Goal: Task Accomplishment & Management: Use online tool/utility

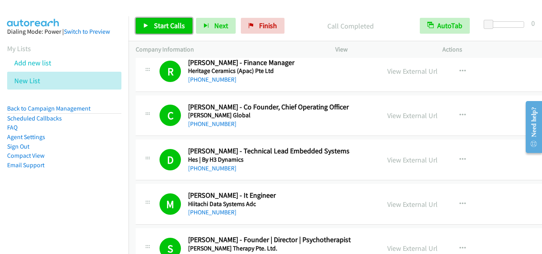
click at [165, 25] on span "Start Calls" at bounding box center [169, 25] width 31 height 9
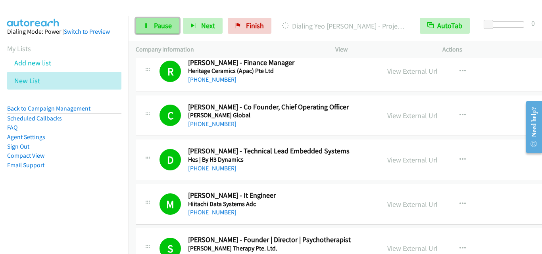
click at [158, 25] on span "Pause" at bounding box center [163, 25] width 18 height 9
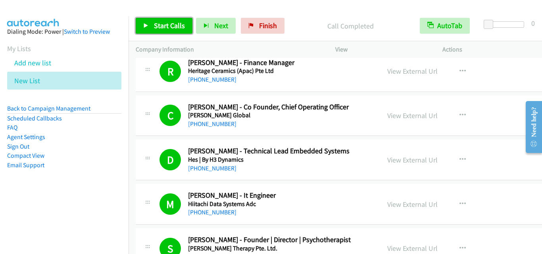
click at [184, 28] on link "Start Calls" at bounding box center [164, 26] width 57 height 16
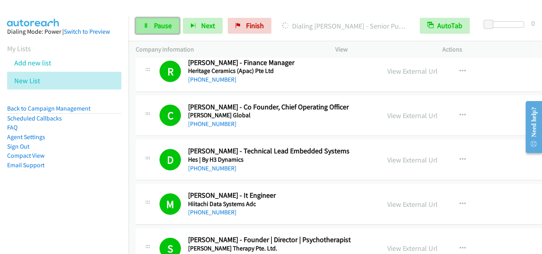
click at [159, 25] on span "Pause" at bounding box center [163, 25] width 18 height 9
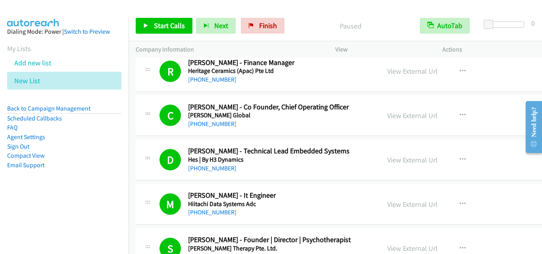
scroll to position [2538, 0]
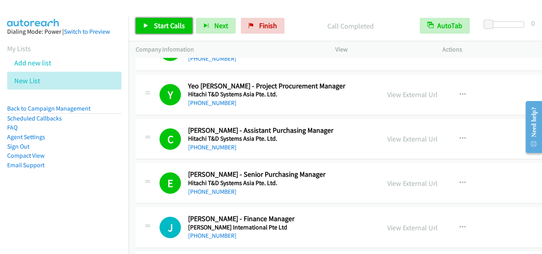
click at [176, 22] on span "Start Calls" at bounding box center [169, 25] width 31 height 9
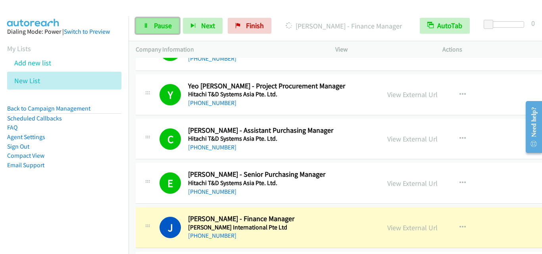
click at [159, 27] on span "Pause" at bounding box center [163, 25] width 18 height 9
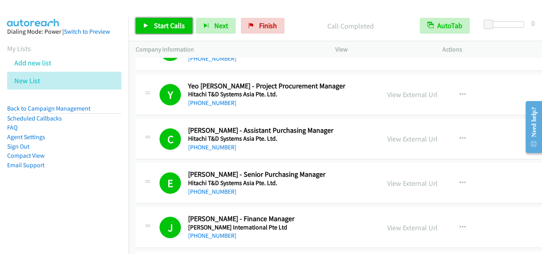
click at [171, 31] on link "Start Calls" at bounding box center [164, 26] width 57 height 16
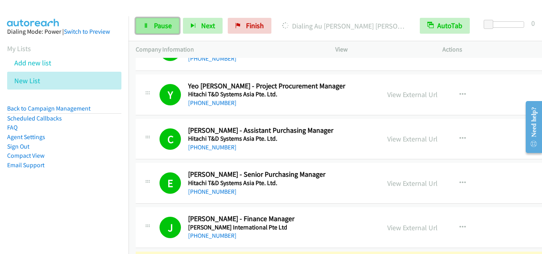
click at [172, 29] on link "Pause" at bounding box center [158, 26] width 44 height 16
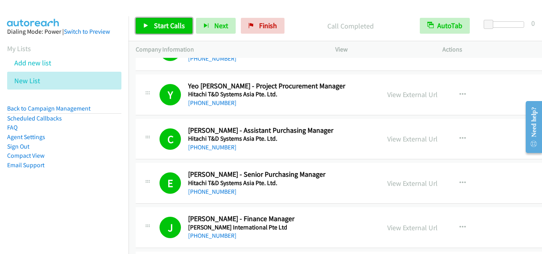
click at [174, 21] on span "Start Calls" at bounding box center [169, 25] width 31 height 9
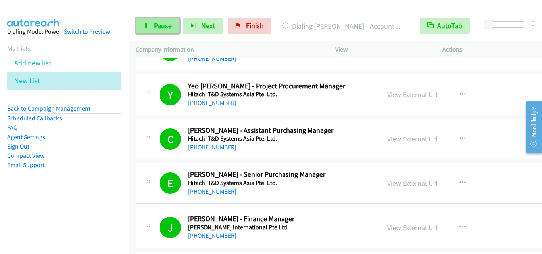
click at [161, 29] on span "Pause" at bounding box center [163, 25] width 18 height 9
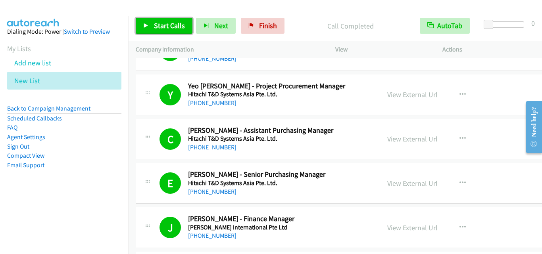
click at [171, 27] on span "Start Calls" at bounding box center [169, 25] width 31 height 9
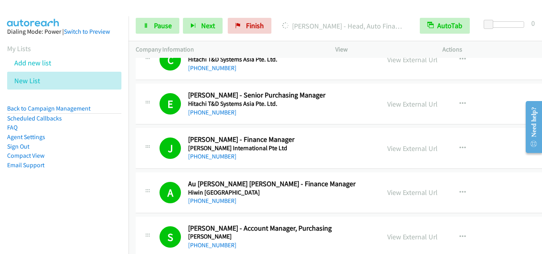
scroll to position [2657, 0]
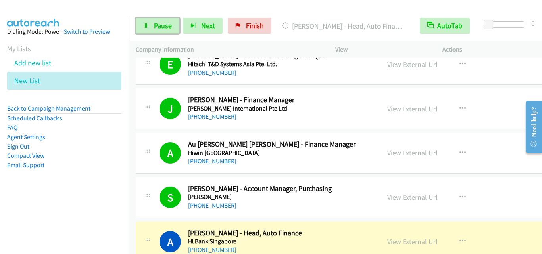
drag, startPoint x: 154, startPoint y: 22, endPoint x: 175, endPoint y: 47, distance: 32.7
click at [155, 23] on span "Pause" at bounding box center [163, 25] width 18 height 9
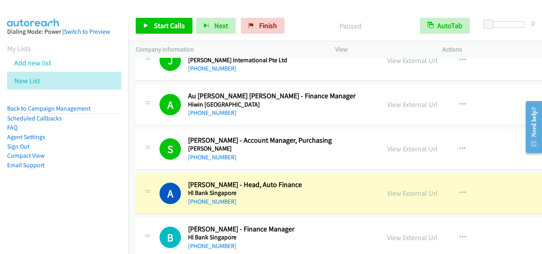
scroll to position [2776, 0]
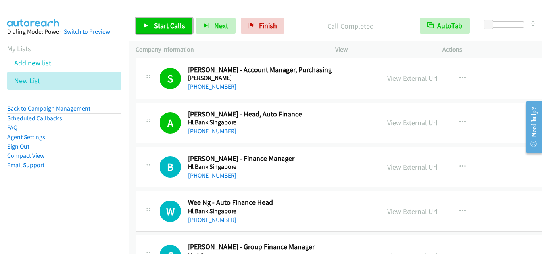
click at [165, 29] on span "Start Calls" at bounding box center [169, 25] width 31 height 9
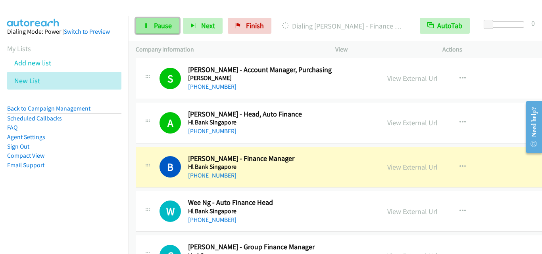
click at [169, 29] on span "Pause" at bounding box center [163, 25] width 18 height 9
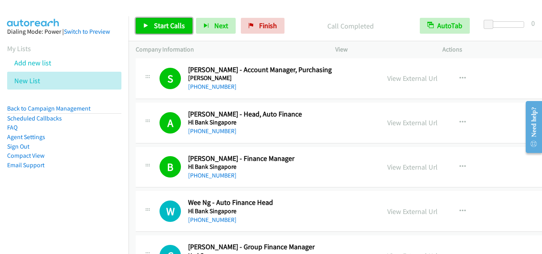
click at [165, 28] on span "Start Calls" at bounding box center [169, 25] width 31 height 9
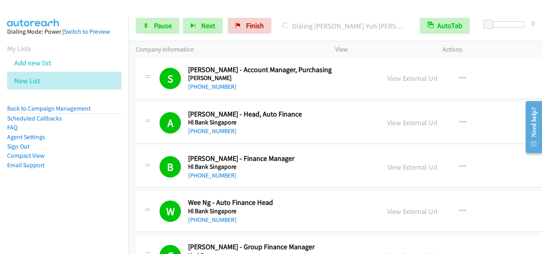
scroll to position [2816, 0]
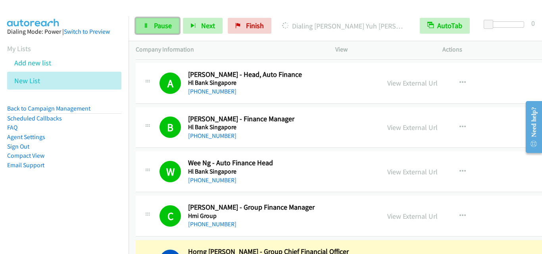
click at [167, 28] on span "Pause" at bounding box center [163, 25] width 18 height 9
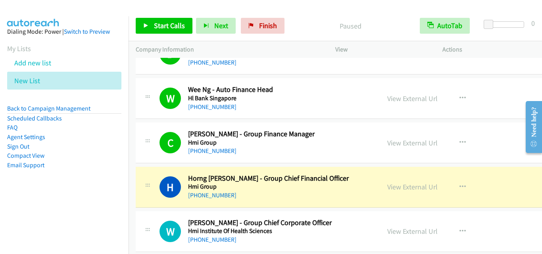
scroll to position [2895, 0]
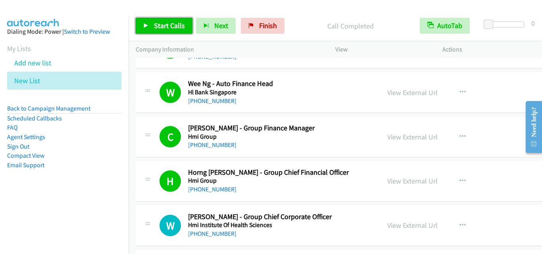
click at [159, 29] on span "Start Calls" at bounding box center [169, 25] width 31 height 9
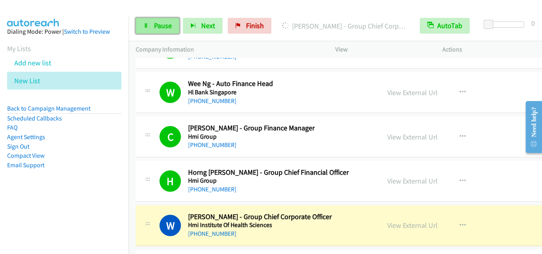
click at [164, 24] on span "Pause" at bounding box center [163, 25] width 18 height 9
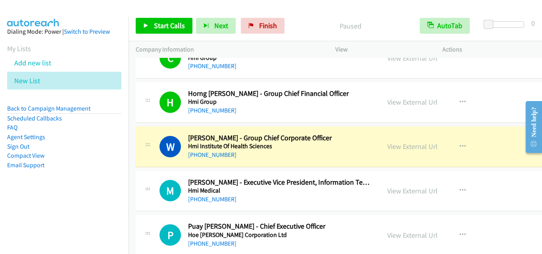
scroll to position [2975, 0]
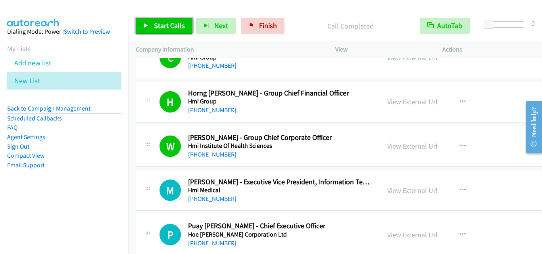
click at [178, 28] on span "Start Calls" at bounding box center [169, 25] width 31 height 9
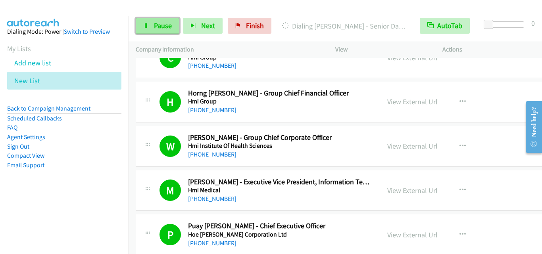
click at [152, 24] on link "Pause" at bounding box center [158, 26] width 44 height 16
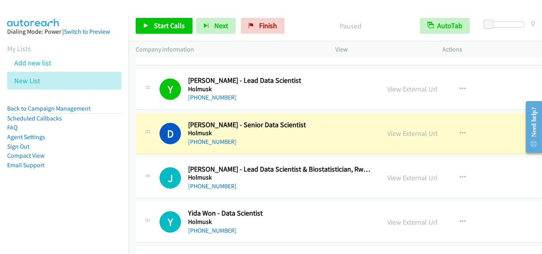
scroll to position [3212, 0]
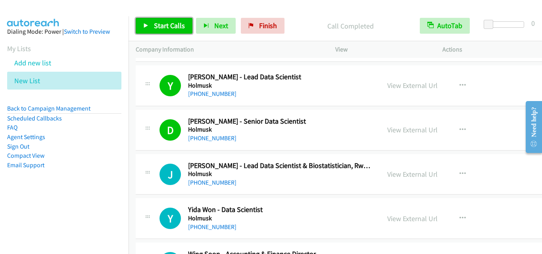
click at [164, 27] on span "Start Calls" at bounding box center [169, 25] width 31 height 9
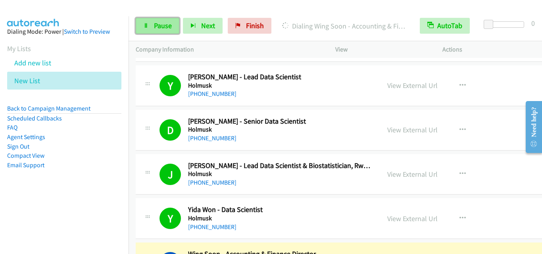
click at [150, 29] on link "Pause" at bounding box center [158, 26] width 44 height 16
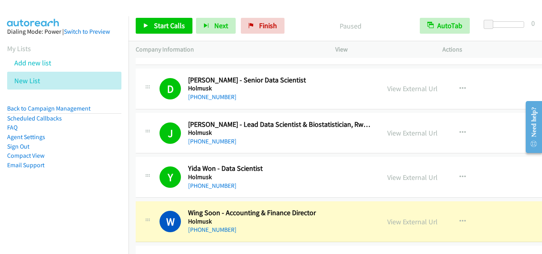
scroll to position [3292, 0]
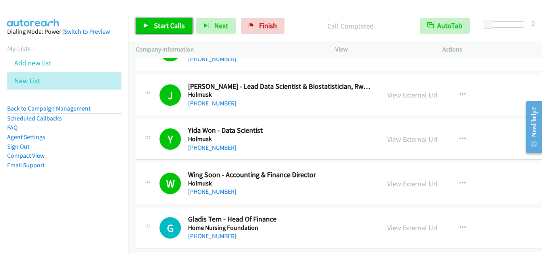
click at [178, 22] on span "Start Calls" at bounding box center [169, 25] width 31 height 9
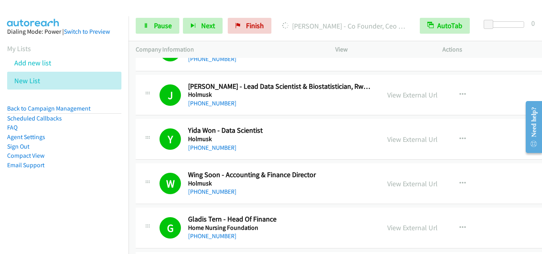
click at [164, 35] on div "Start Calls Pause Next Finish Dialing Arvin Singh - Co Founder, Ceo & Board Dir…" at bounding box center [334, 26] width 413 height 31
click at [165, 28] on span "Pause" at bounding box center [163, 25] width 18 height 9
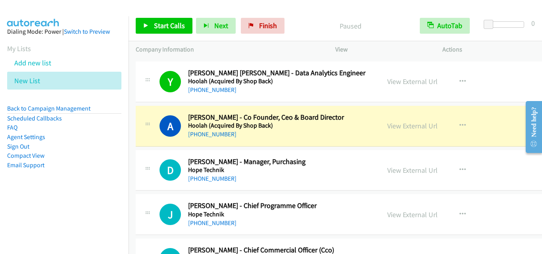
scroll to position [3530, 0]
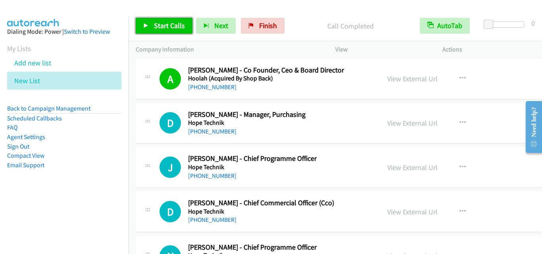
drag, startPoint x: 153, startPoint y: 25, endPoint x: 226, endPoint y: 124, distance: 122.6
click at [154, 25] on span "Start Calls" at bounding box center [169, 25] width 31 height 9
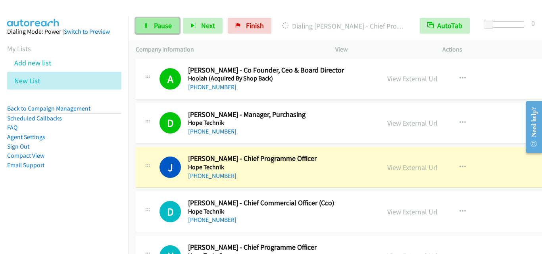
click at [157, 23] on span "Pause" at bounding box center [163, 25] width 18 height 9
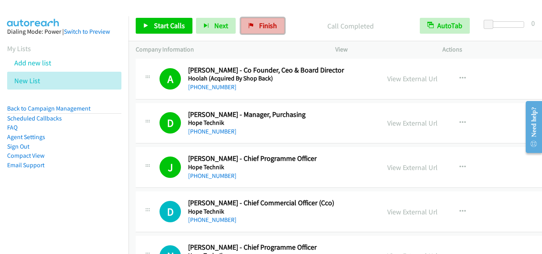
click at [280, 26] on link "Finish" at bounding box center [263, 26] width 44 height 16
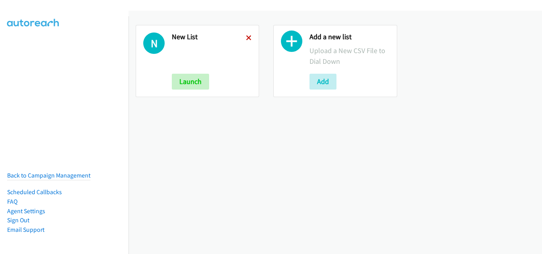
click at [246, 38] on icon at bounding box center [249, 39] width 6 height 6
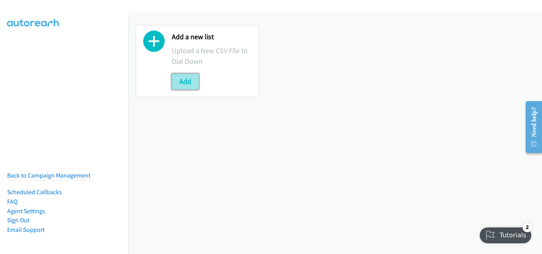
click at [188, 83] on button "Add" at bounding box center [185, 82] width 27 height 16
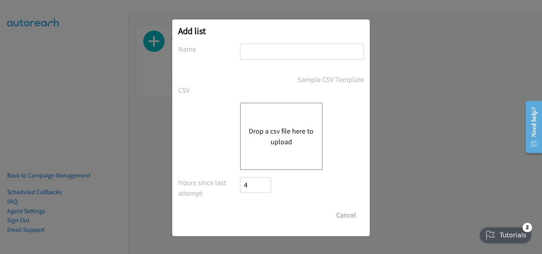
click at [266, 117] on div "Drop a csv file here to upload" at bounding box center [281, 136] width 82 height 67
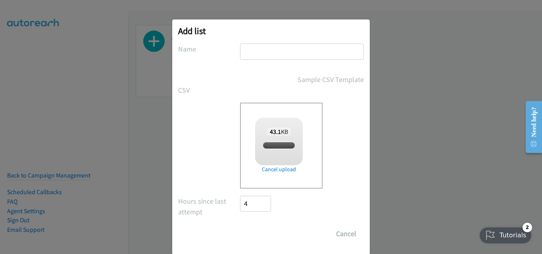
click at [263, 56] on input "text" at bounding box center [302, 52] width 124 height 16
checkbox input "true"
type input "New List"
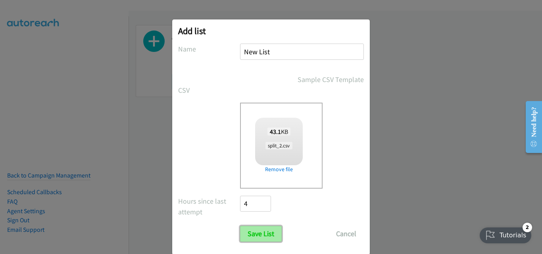
click at [263, 230] on input "Save List" at bounding box center [261, 234] width 42 height 16
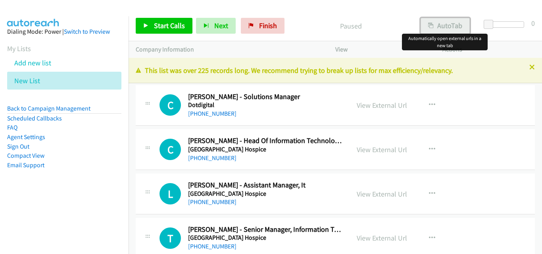
click at [439, 29] on button "AutoTab" at bounding box center [444, 26] width 49 height 16
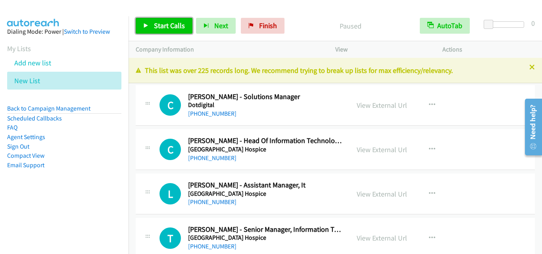
click at [161, 27] on span "Start Calls" at bounding box center [169, 25] width 31 height 9
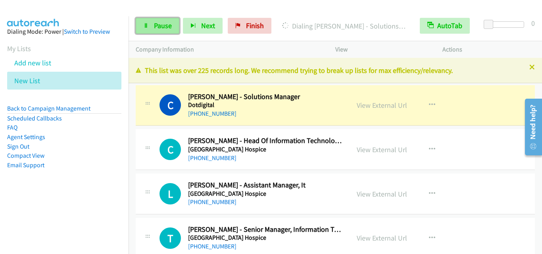
click at [173, 23] on link "Pause" at bounding box center [158, 26] width 44 height 16
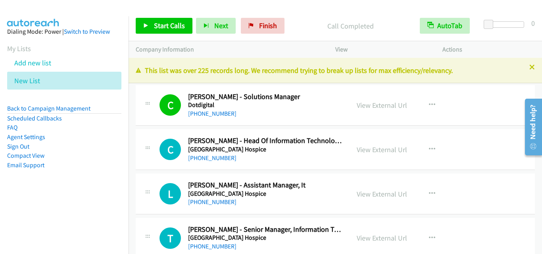
scroll to position [79, 0]
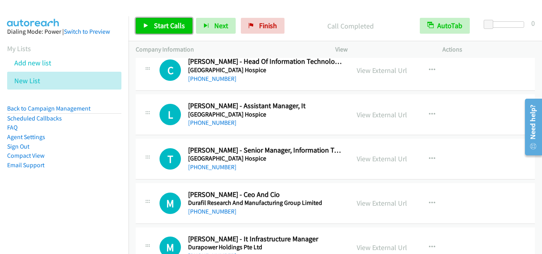
click at [181, 22] on span "Start Calls" at bounding box center [169, 25] width 31 height 9
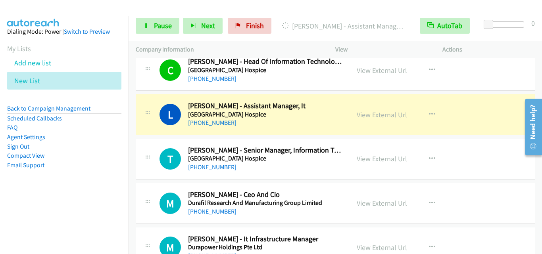
click at [173, 38] on div "Start Calls Pause Next Finish Dialing Lee Kwong Hui - Assistant Manager, It Aut…" at bounding box center [334, 26] width 413 height 31
click at [161, 19] on link "Pause" at bounding box center [158, 26] width 44 height 16
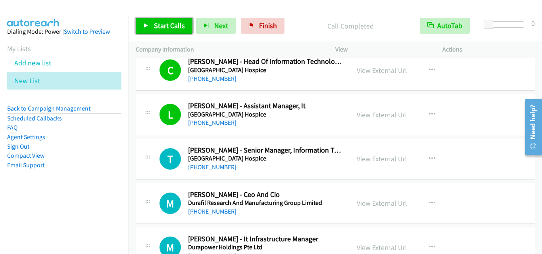
click at [176, 24] on span "Start Calls" at bounding box center [169, 25] width 31 height 9
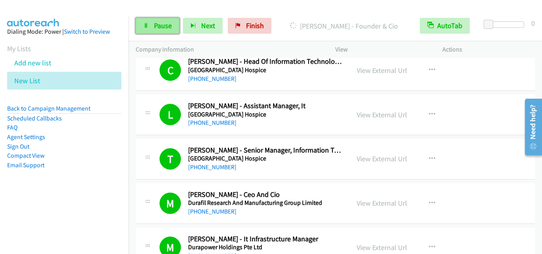
click at [156, 23] on span "Pause" at bounding box center [163, 25] width 18 height 9
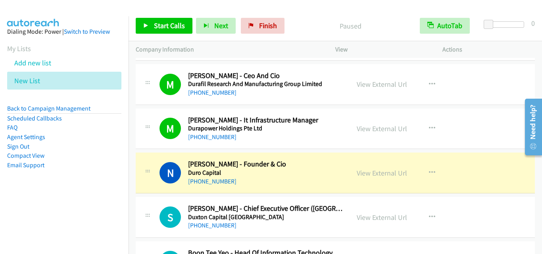
scroll to position [238, 0]
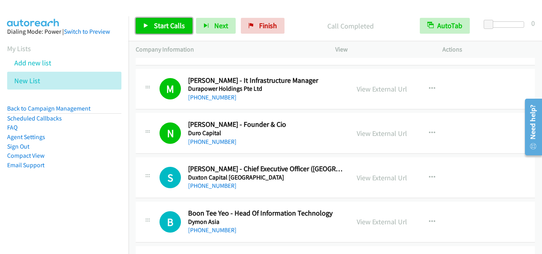
click at [159, 26] on span "Start Calls" at bounding box center [169, 25] width 31 height 9
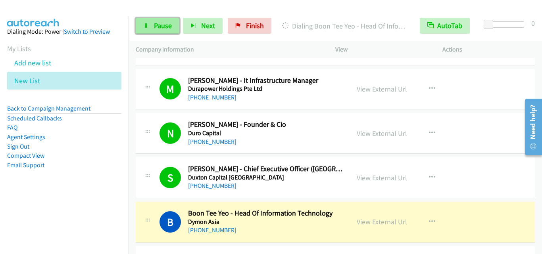
click at [165, 22] on span "Pause" at bounding box center [163, 25] width 18 height 9
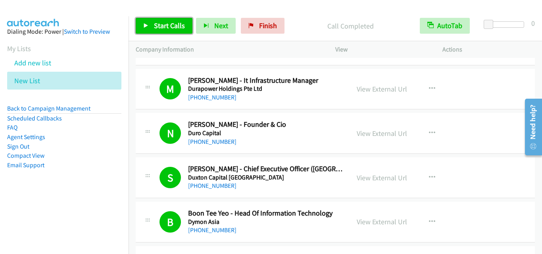
click at [157, 29] on span "Start Calls" at bounding box center [169, 25] width 31 height 9
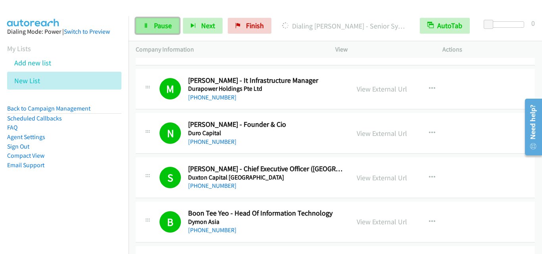
click at [163, 28] on span "Pause" at bounding box center [163, 25] width 18 height 9
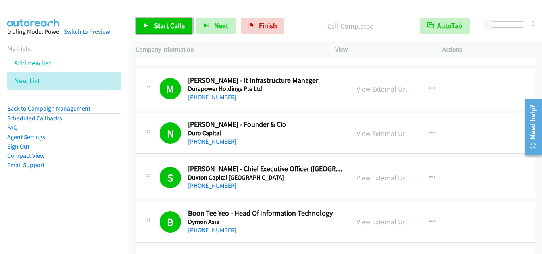
click at [175, 27] on span "Start Calls" at bounding box center [169, 25] width 31 height 9
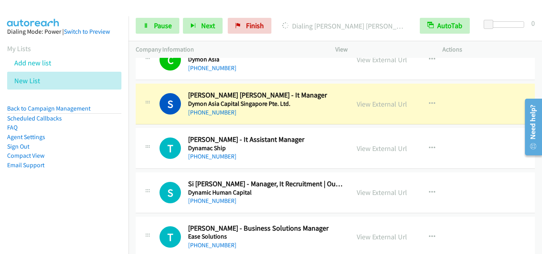
scroll to position [476, 0]
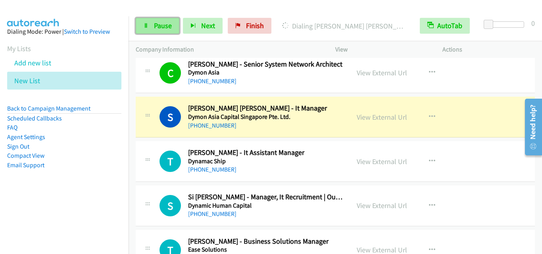
click at [150, 29] on link "Pause" at bounding box center [158, 26] width 44 height 16
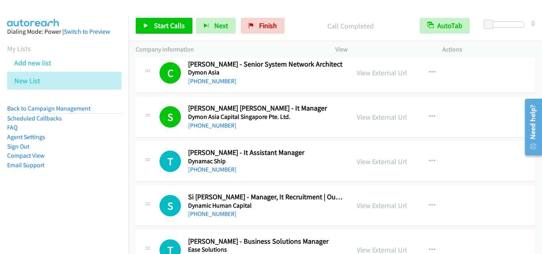
click at [135, 22] on div "Start Calls Pause Next Finish Call Completed AutoTab AutoTab 0" at bounding box center [334, 26] width 413 height 31
click at [140, 22] on link "Start Calls" at bounding box center [164, 26] width 57 height 16
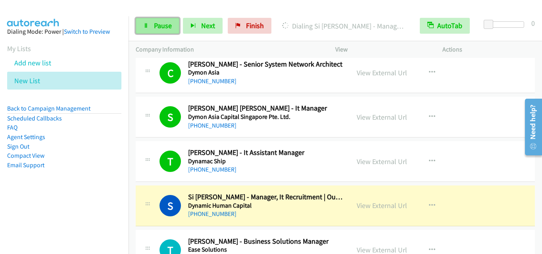
click at [163, 28] on span "Pause" at bounding box center [163, 25] width 18 height 9
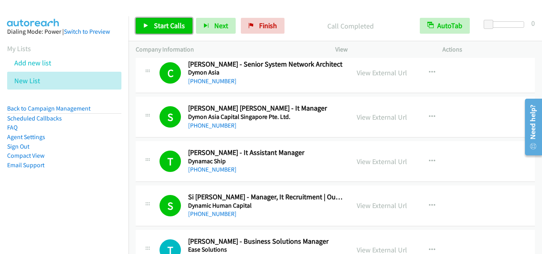
click at [154, 27] on span "Start Calls" at bounding box center [169, 25] width 31 height 9
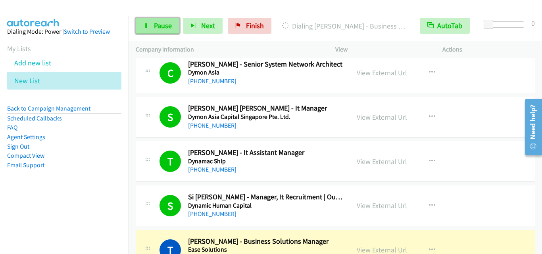
click at [141, 22] on link "Pause" at bounding box center [158, 26] width 44 height 16
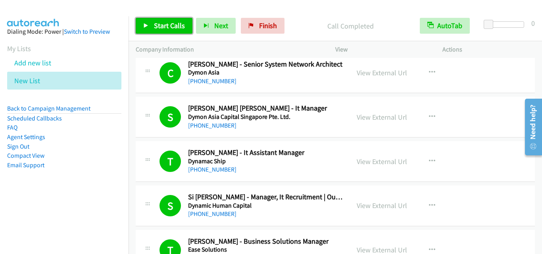
click at [182, 22] on span "Start Calls" at bounding box center [169, 25] width 31 height 9
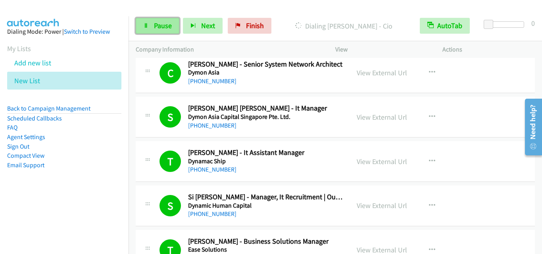
click at [148, 25] on icon at bounding box center [146, 26] width 6 height 6
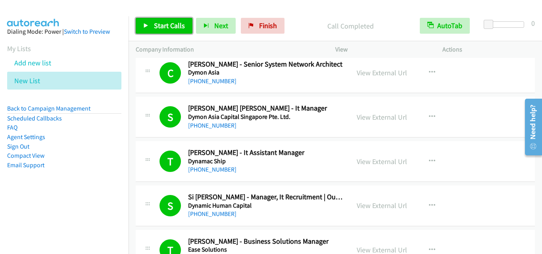
click at [175, 30] on span "Start Calls" at bounding box center [169, 25] width 31 height 9
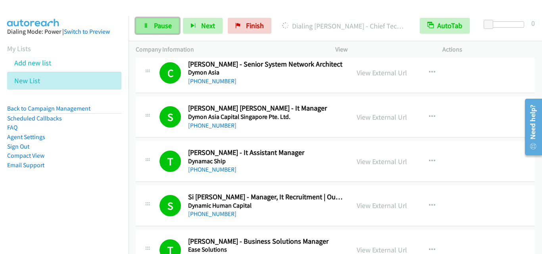
click at [160, 22] on span "Pause" at bounding box center [163, 25] width 18 height 9
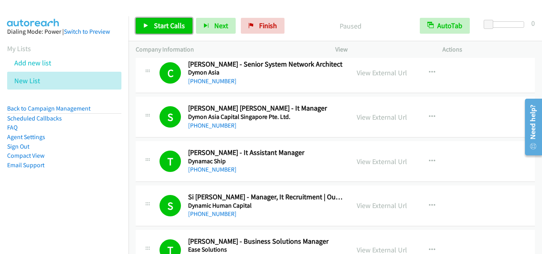
click at [175, 25] on span "Start Calls" at bounding box center [169, 25] width 31 height 9
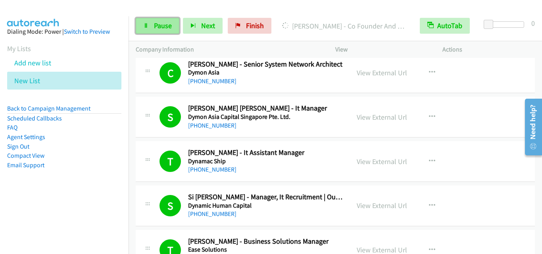
click at [166, 32] on link "Pause" at bounding box center [158, 26] width 44 height 16
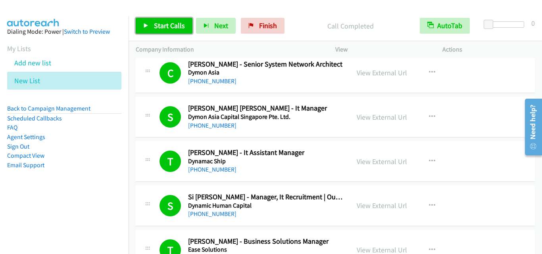
click at [178, 21] on span "Start Calls" at bounding box center [169, 25] width 31 height 9
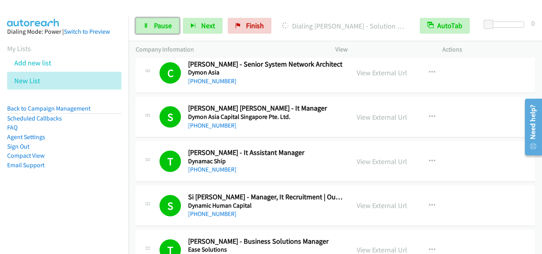
drag, startPoint x: 153, startPoint y: 27, endPoint x: 240, endPoint y: 101, distance: 113.4
click at [154, 27] on span "Pause" at bounding box center [163, 25] width 18 height 9
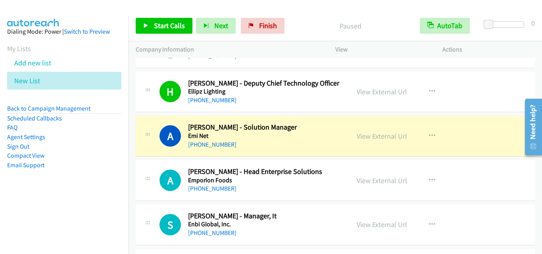
scroll to position [1428, 0]
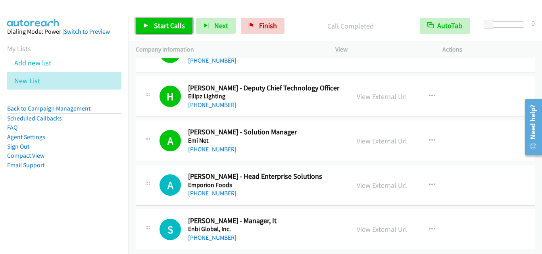
click at [164, 27] on span "Start Calls" at bounding box center [169, 25] width 31 height 9
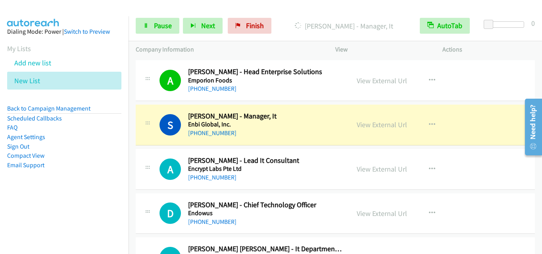
scroll to position [1547, 0]
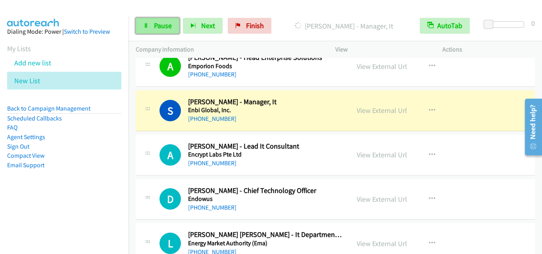
click at [168, 31] on link "Pause" at bounding box center [158, 26] width 44 height 16
